Goal: Information Seeking & Learning: Learn about a topic

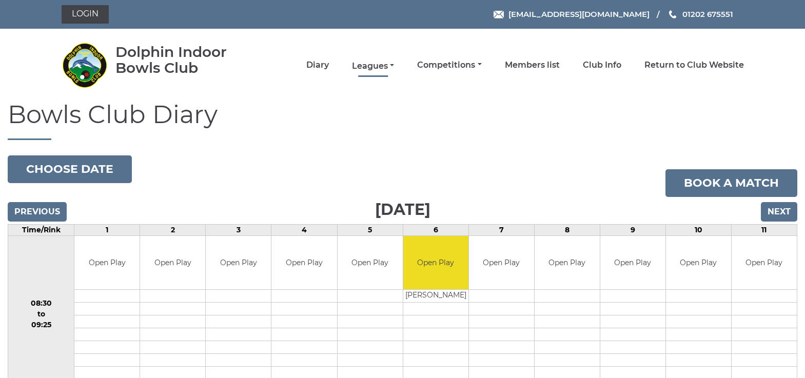
click at [381, 65] on link "Leagues" at bounding box center [373, 66] width 42 height 11
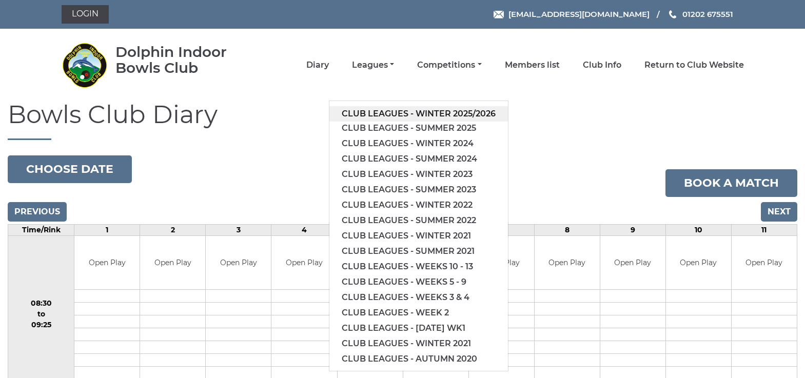
click at [395, 112] on link "Club leagues - Winter 2025/2026" at bounding box center [418, 113] width 178 height 15
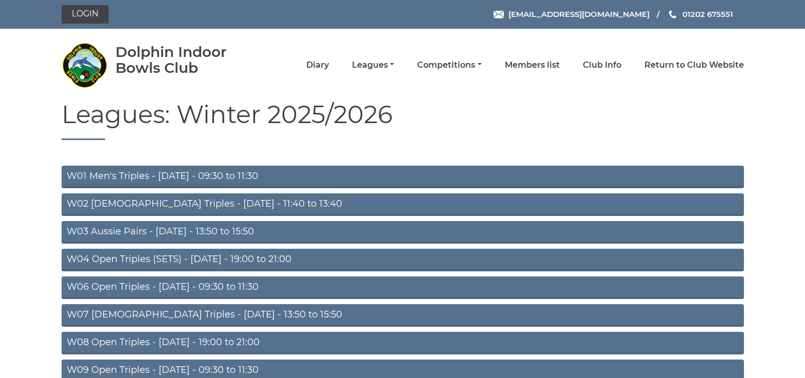
click at [142, 173] on link "W01 Men's Triples - Monday - 09:30 to 11:30" at bounding box center [403, 177] width 682 height 23
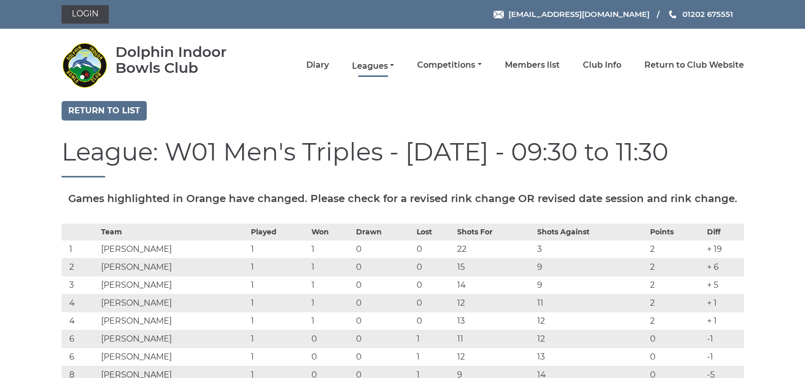
click at [381, 63] on link "Leagues" at bounding box center [373, 66] width 42 height 11
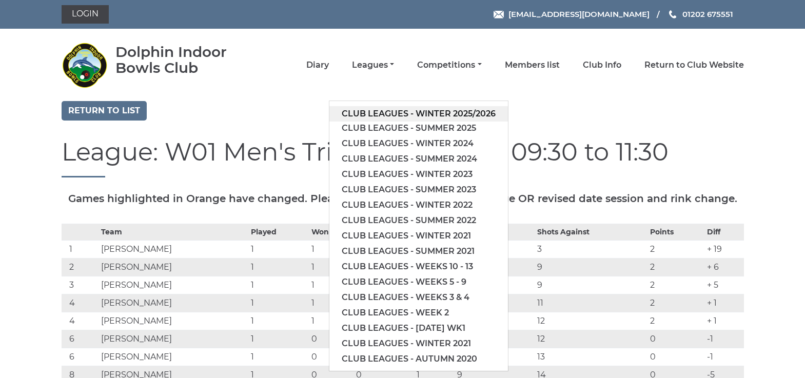
click at [383, 112] on link "Club leagues - Winter 2025/2026" at bounding box center [418, 113] width 178 height 15
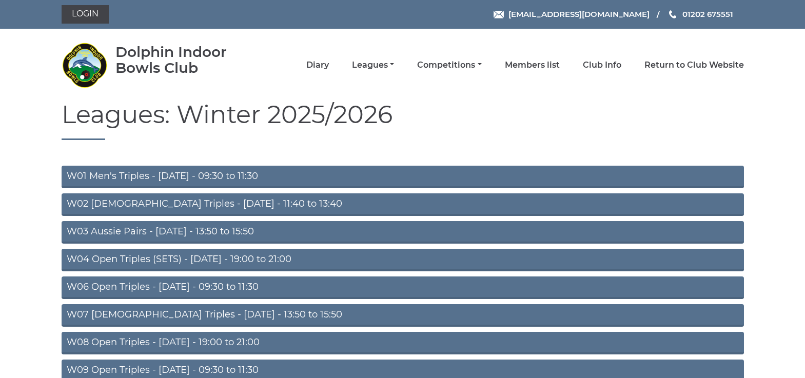
click at [165, 283] on link "W06 Open Triples - Tuesday - 09:30 to 11:30" at bounding box center [403, 287] width 682 height 23
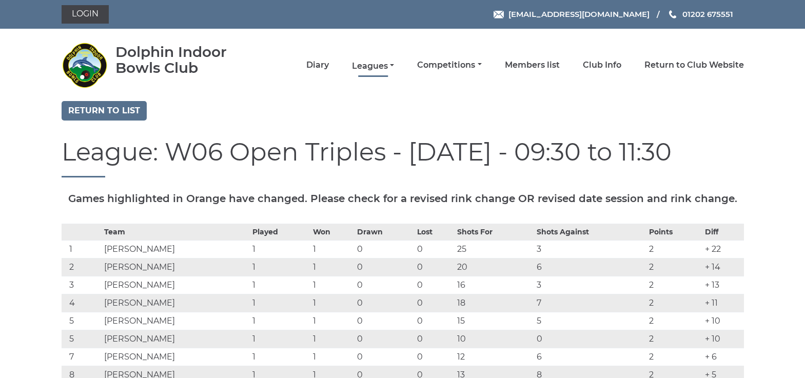
click at [371, 62] on link "Leagues" at bounding box center [373, 66] width 42 height 11
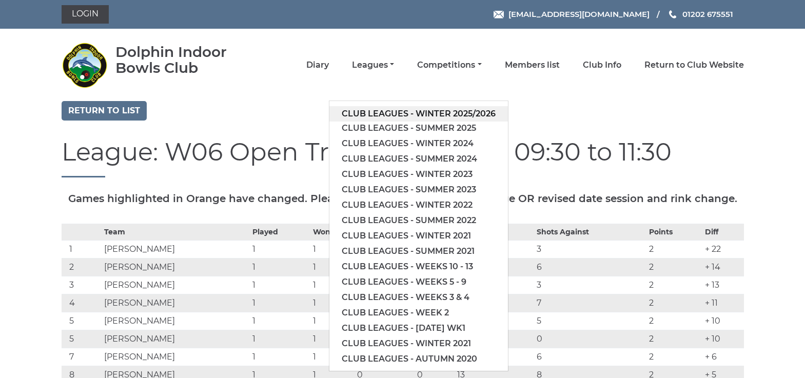
click at [382, 109] on link "Club leagues - Winter 2025/2026" at bounding box center [418, 113] width 178 height 15
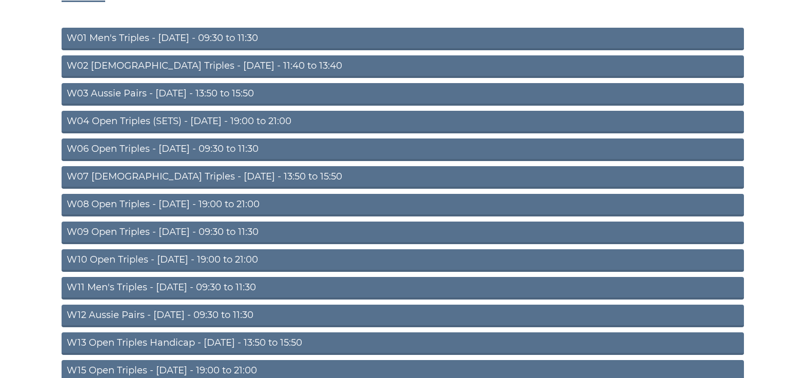
scroll to position [226, 0]
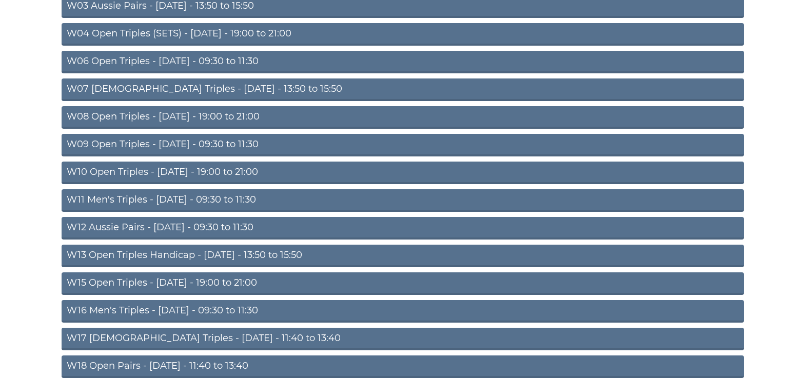
click at [225, 307] on link "W16 Men's Triples - [DATE] - 09:30 to 11:30" at bounding box center [403, 311] width 682 height 23
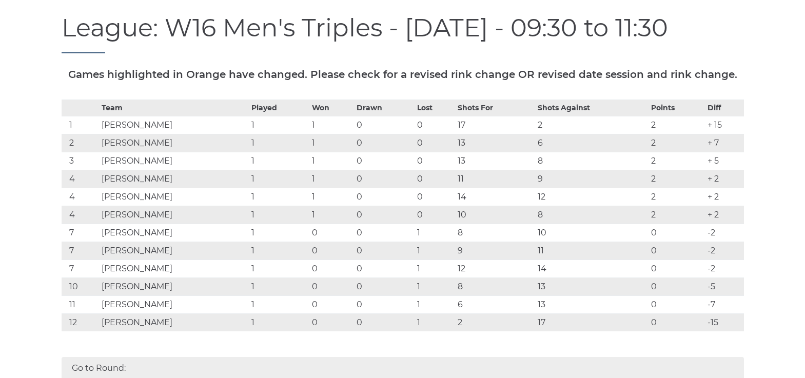
scroll to position [123, 0]
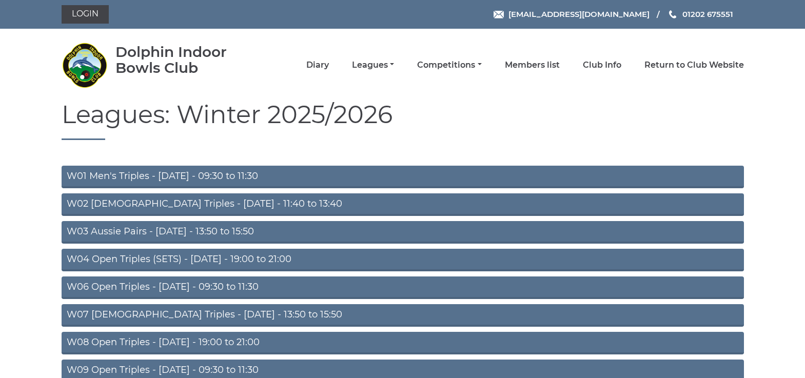
scroll to position [221, 0]
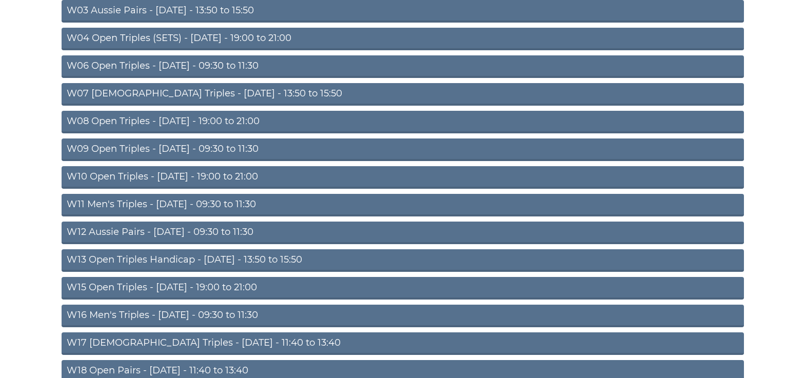
click at [168, 232] on link "W12 Aussie Pairs - [DATE] - 09:30 to 11:30" at bounding box center [403, 233] width 682 height 23
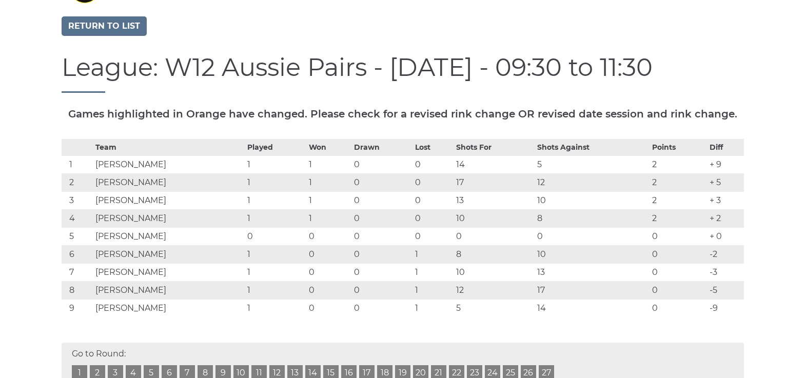
scroll to position [82, 0]
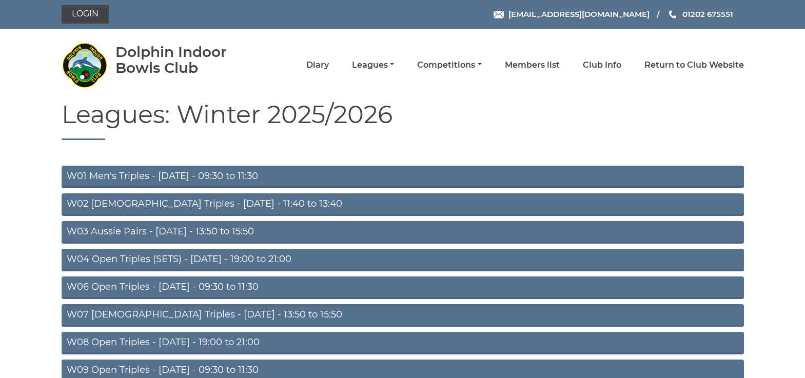
scroll to position [216, 0]
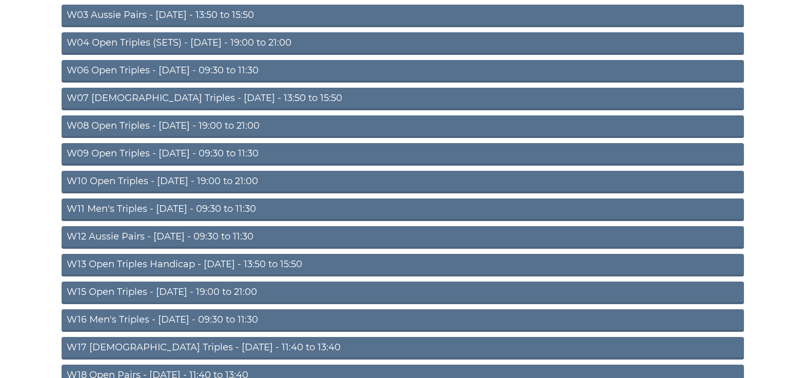
click at [142, 14] on link "W03 Aussie Pairs - [DATE] - 13:50 to 15:50" at bounding box center [403, 16] width 682 height 23
